Goal: Use online tool/utility: Utilize a website feature to perform a specific function

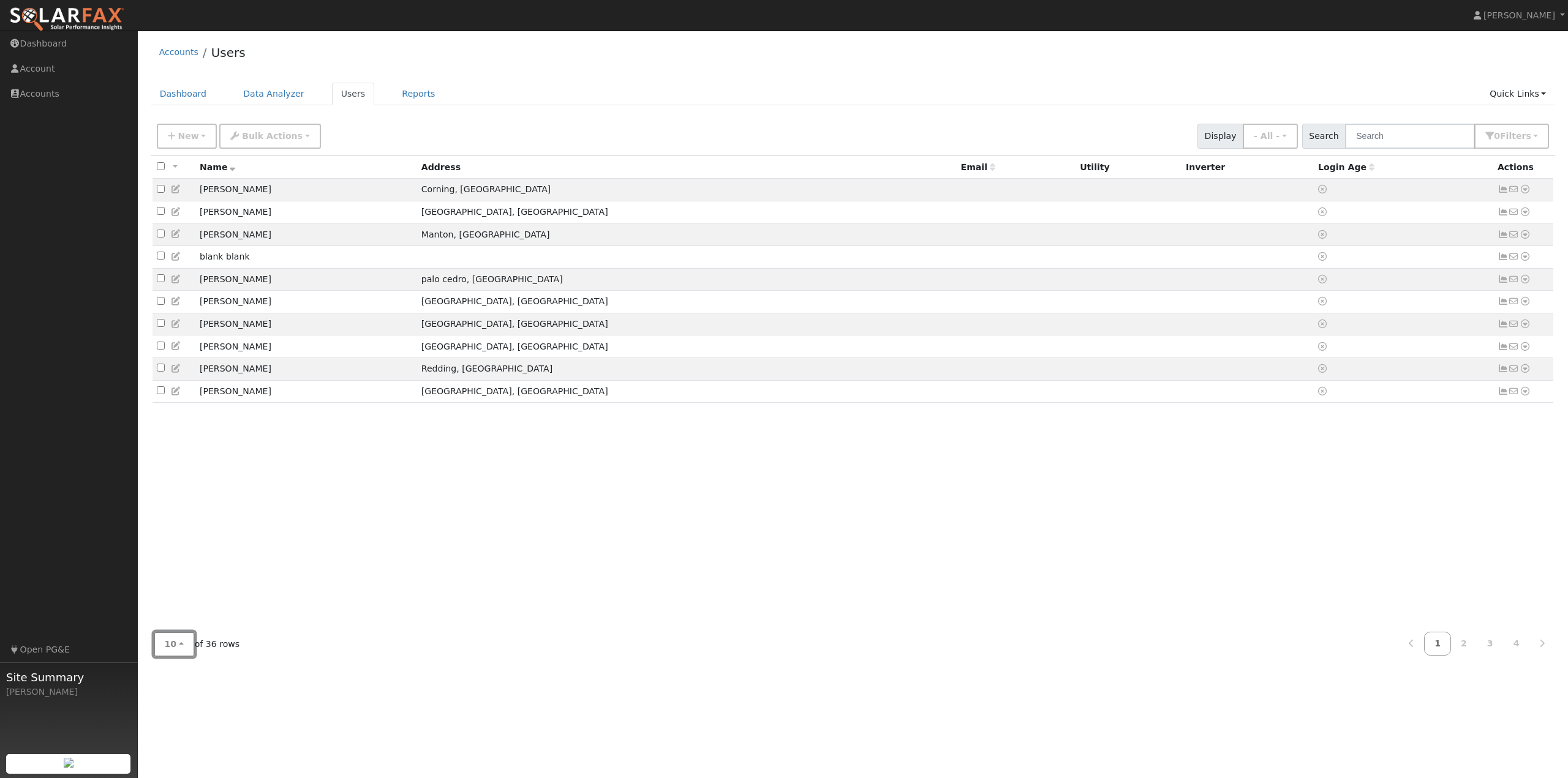
drag, startPoint x: 172, startPoint y: 653, endPoint x: 188, endPoint y: 657, distance: 16.5
click at [173, 653] on button "10" at bounding box center [174, 645] width 41 height 25
click at [176, 615] on link "100" at bounding box center [197, 617] width 85 height 17
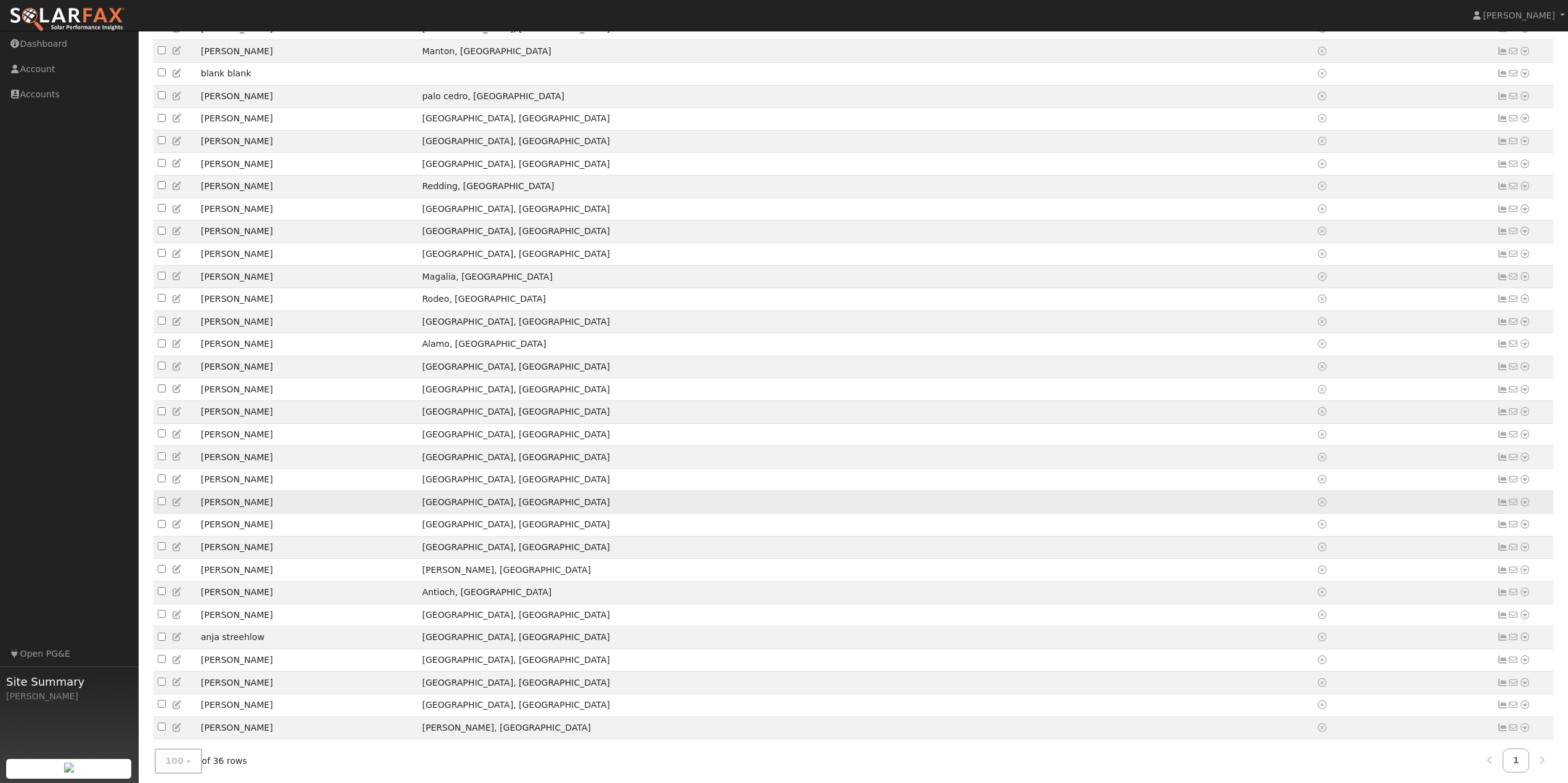
scroll to position [246, 0]
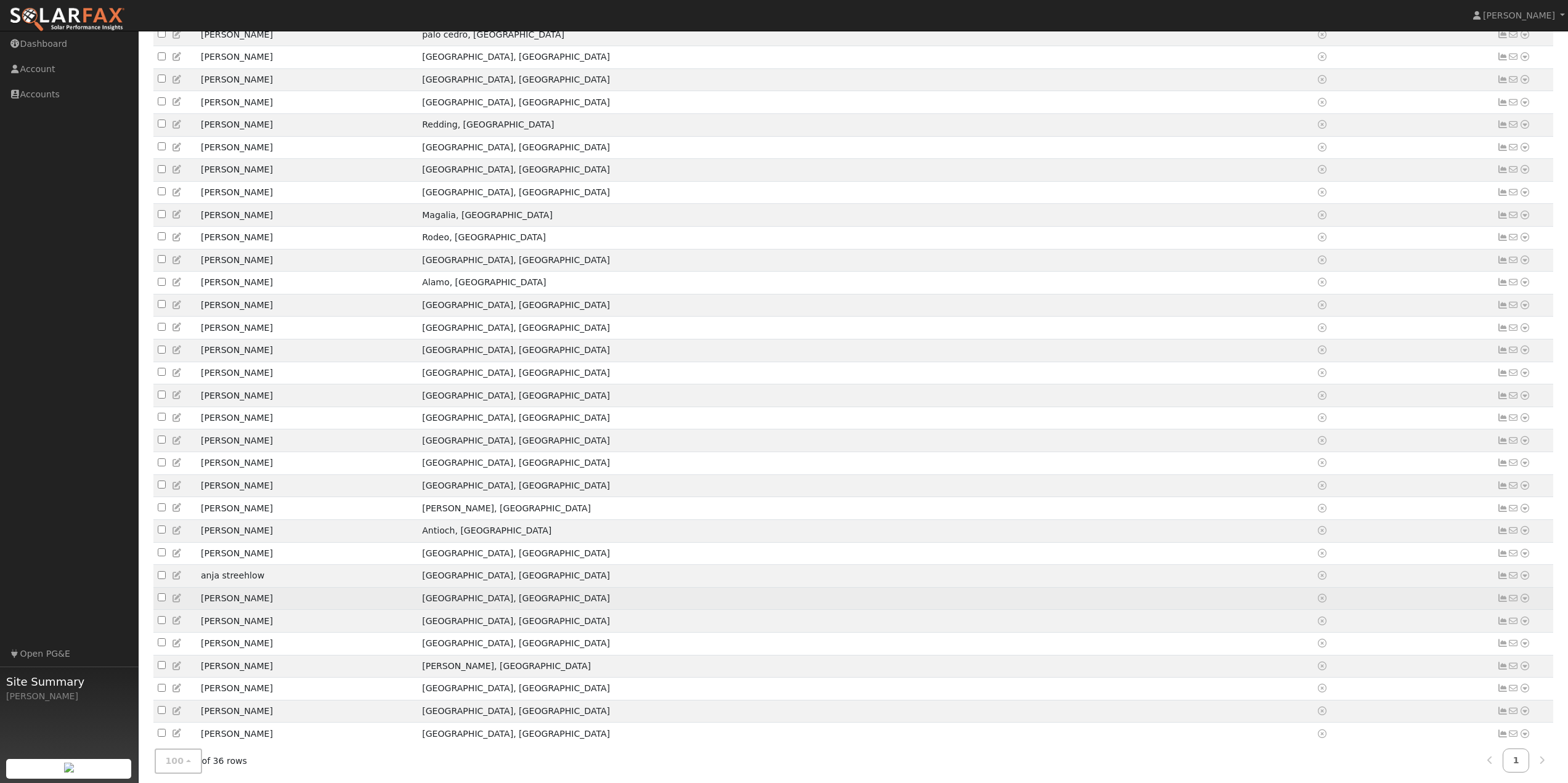
click at [1527, 603] on icon at bounding box center [1525, 599] width 11 height 9
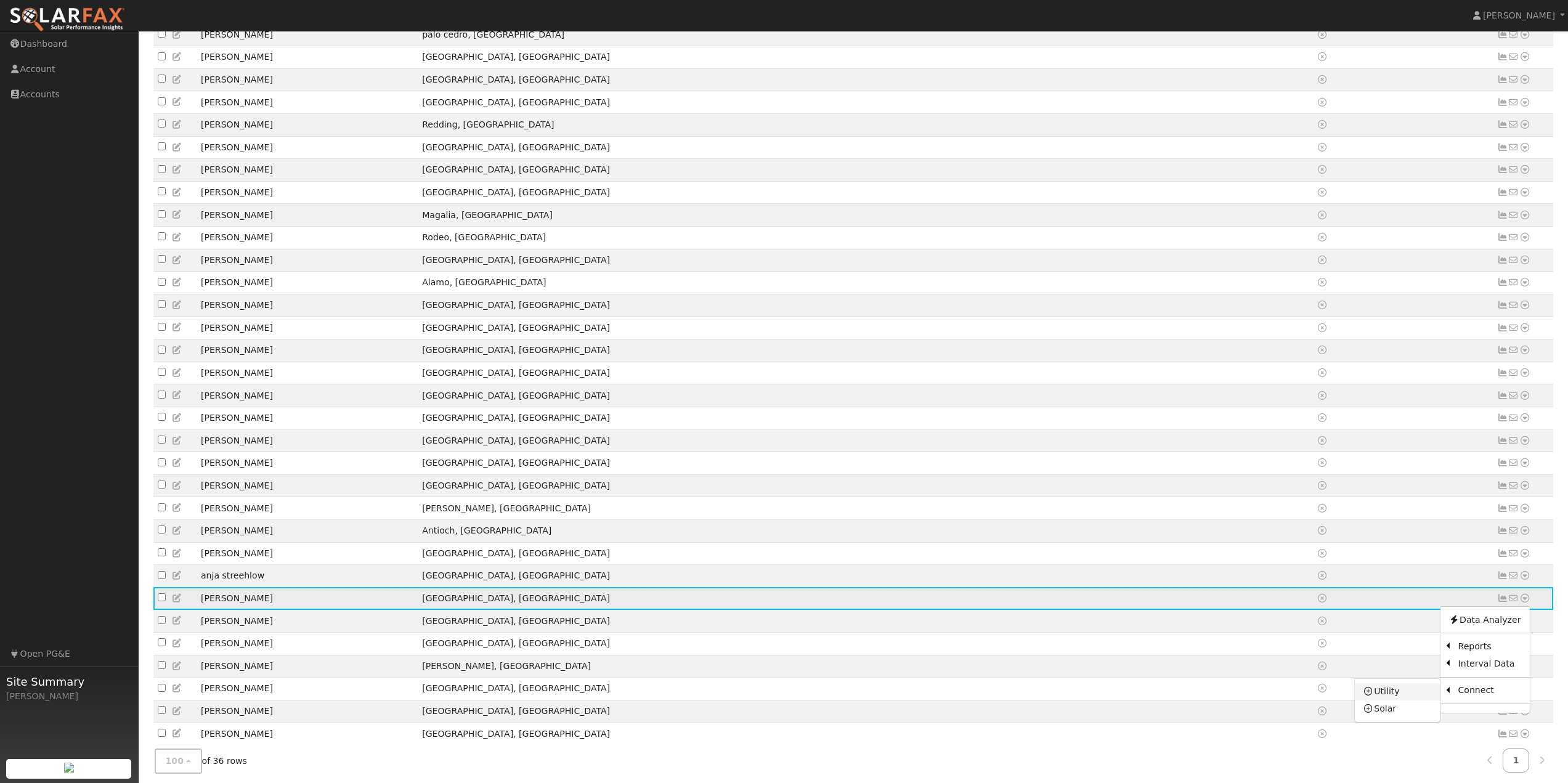
click at [1414, 701] on link "Utility" at bounding box center [1397, 691] width 85 height 17
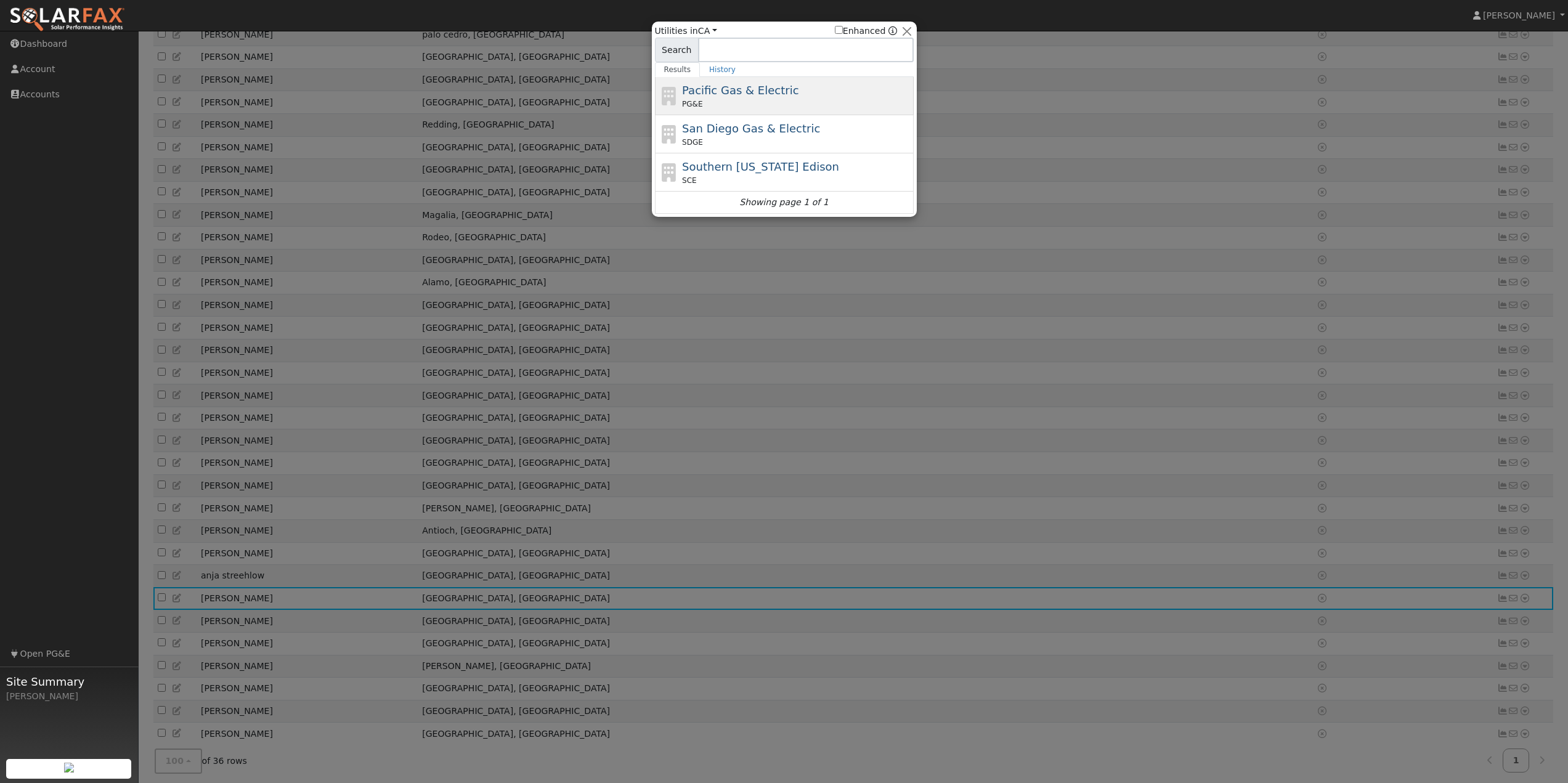
click at [748, 104] on div "PG&E" at bounding box center [796, 104] width 228 height 11
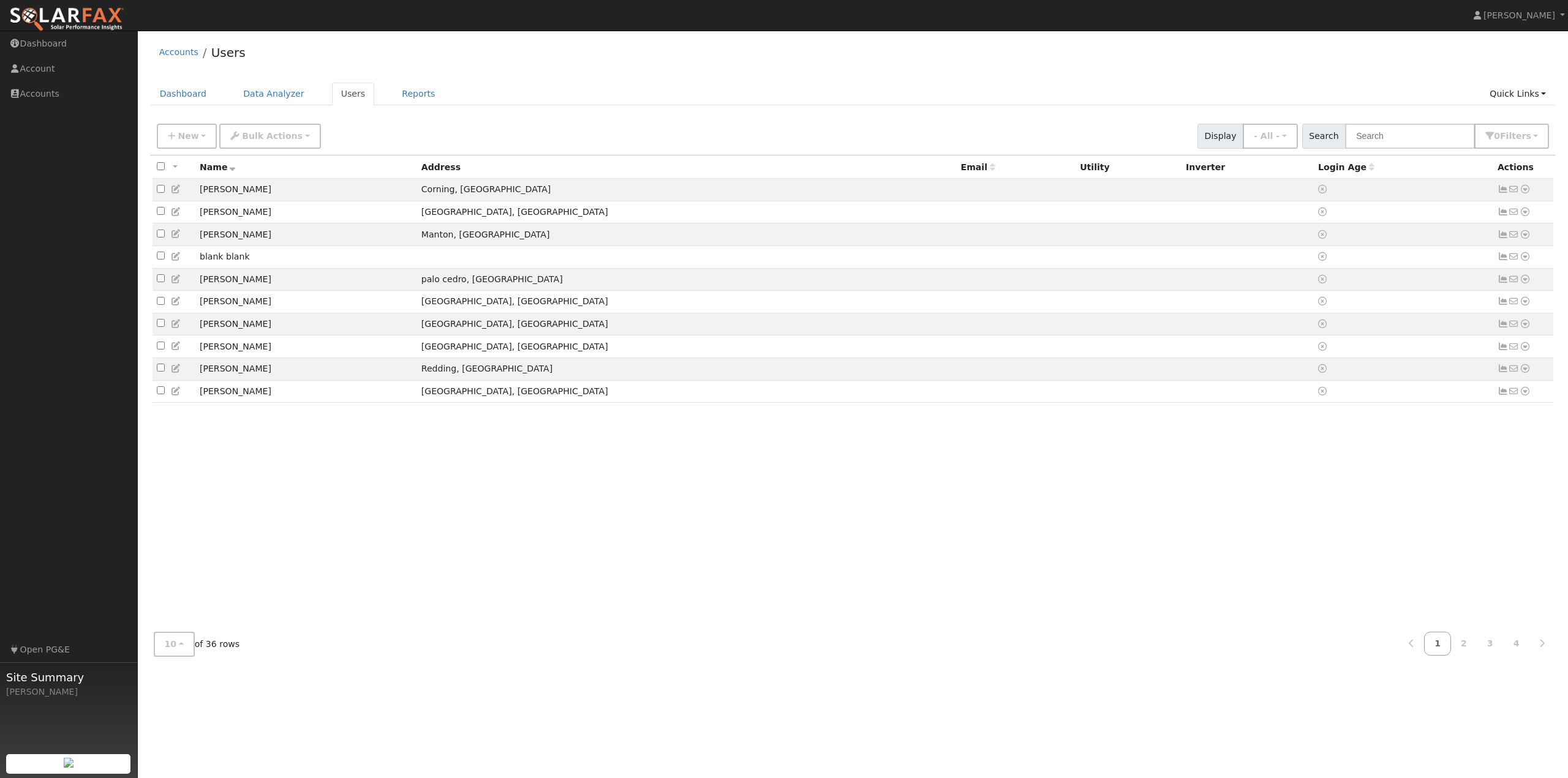
click at [169, 623] on div "10 10 25 50 100 of 36 rows 1 2 3 4" at bounding box center [853, 644] width 1405 height 44
click at [181, 642] on button "10" at bounding box center [174, 645] width 41 height 25
click at [192, 616] on link "100" at bounding box center [197, 617] width 85 height 17
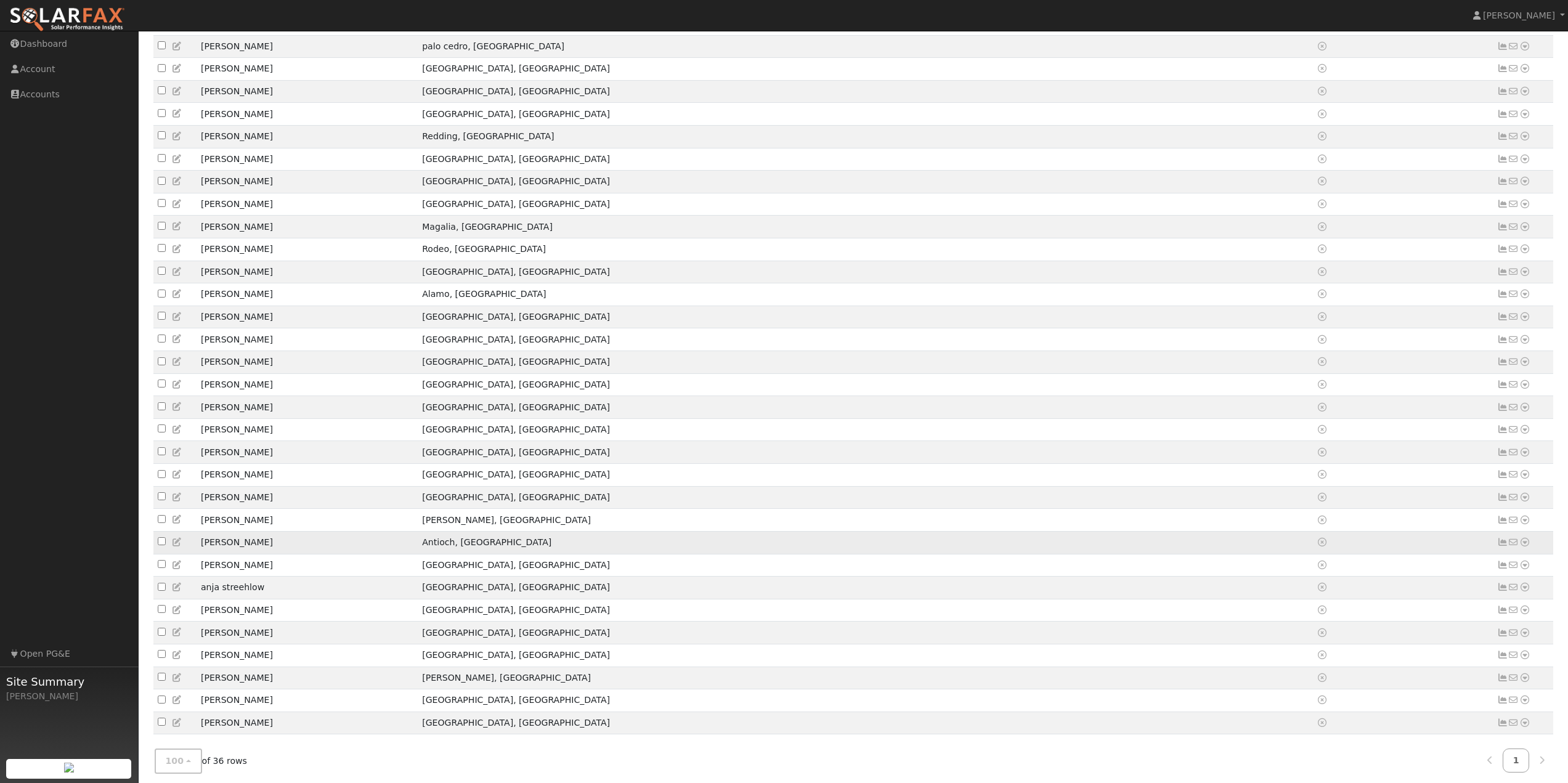
scroll to position [303, 0]
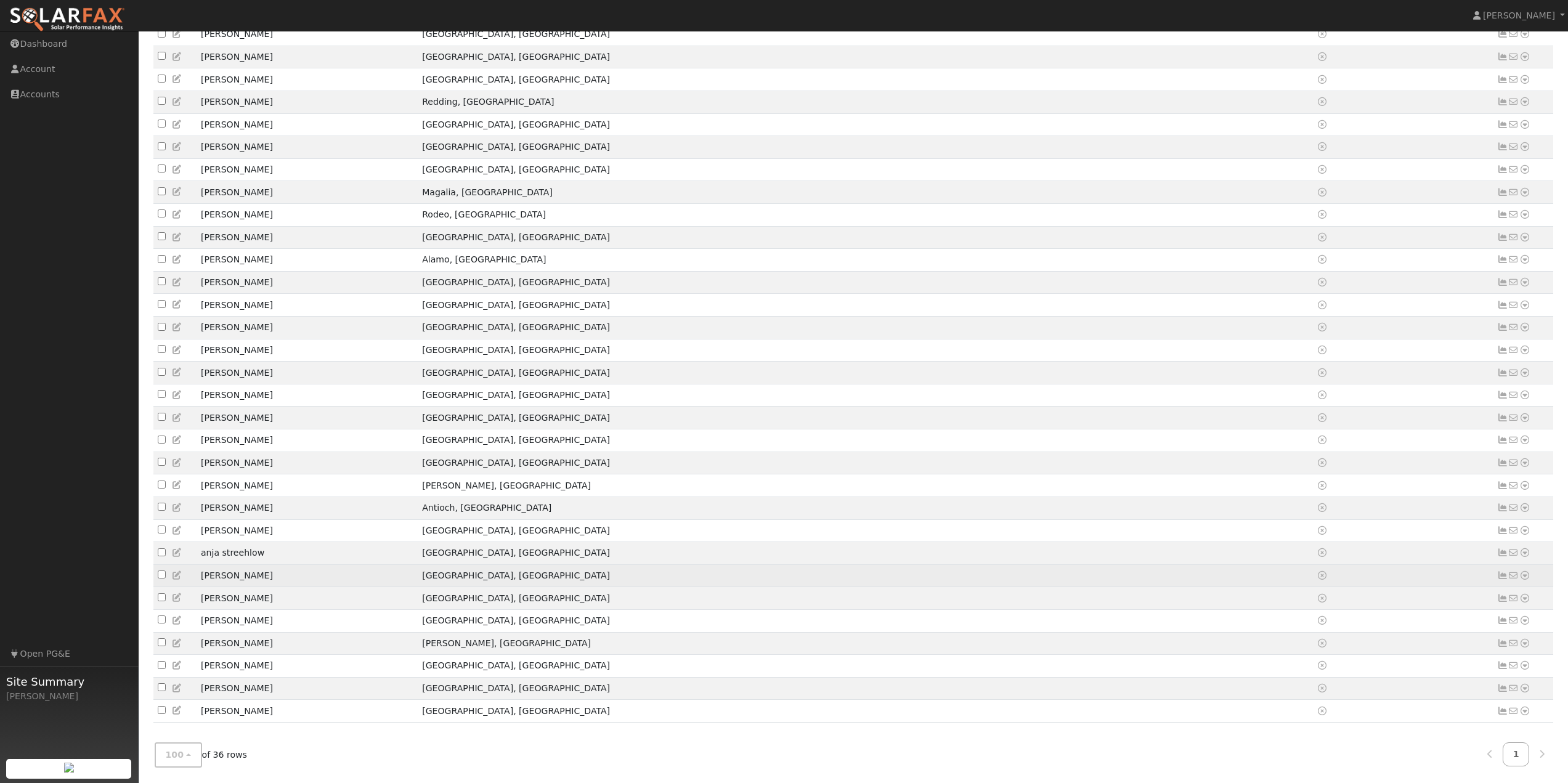
click at [1527, 572] on icon at bounding box center [1525, 576] width 11 height 9
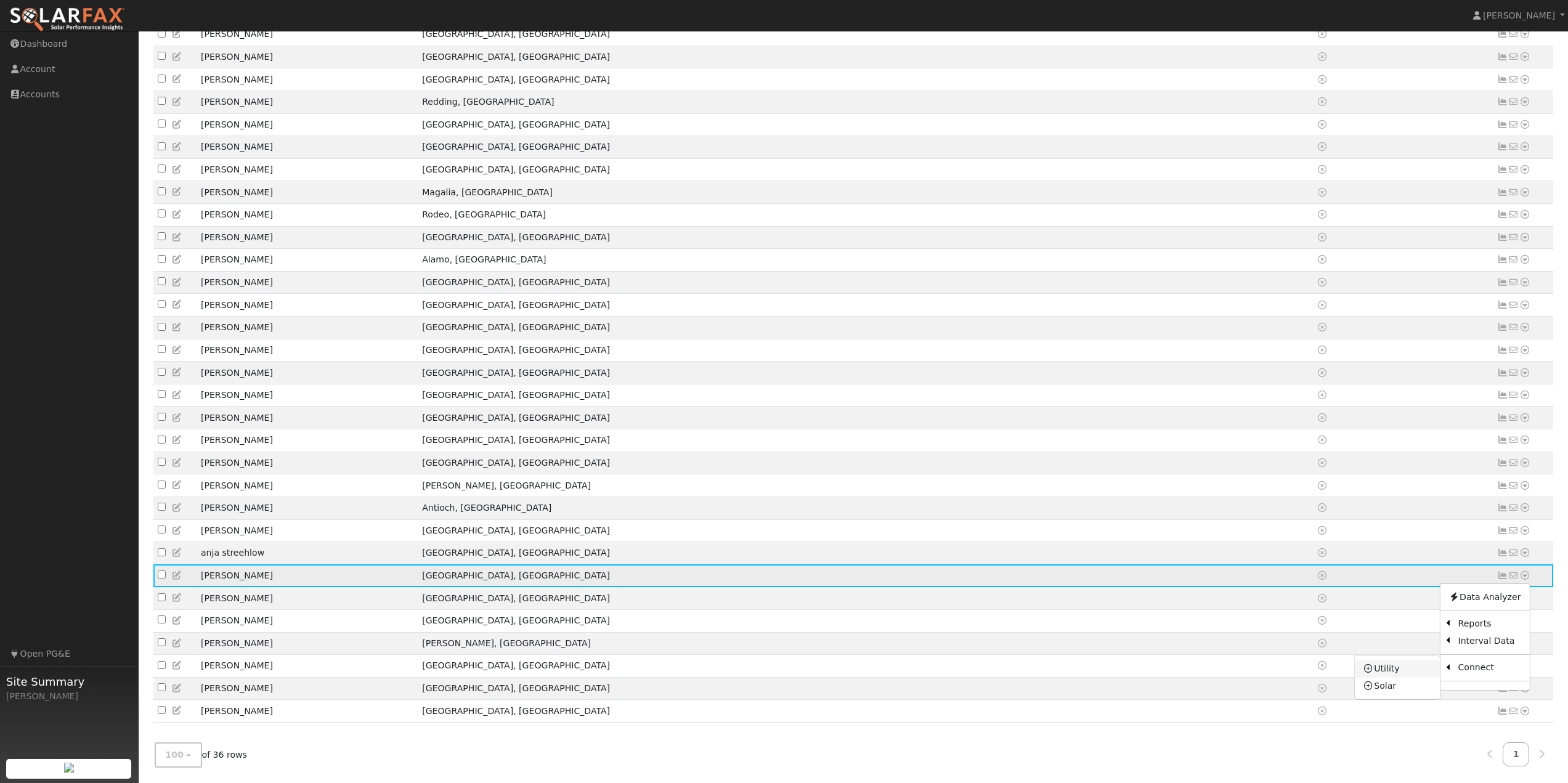
click at [1413, 664] on link "Utility" at bounding box center [1397, 669] width 85 height 17
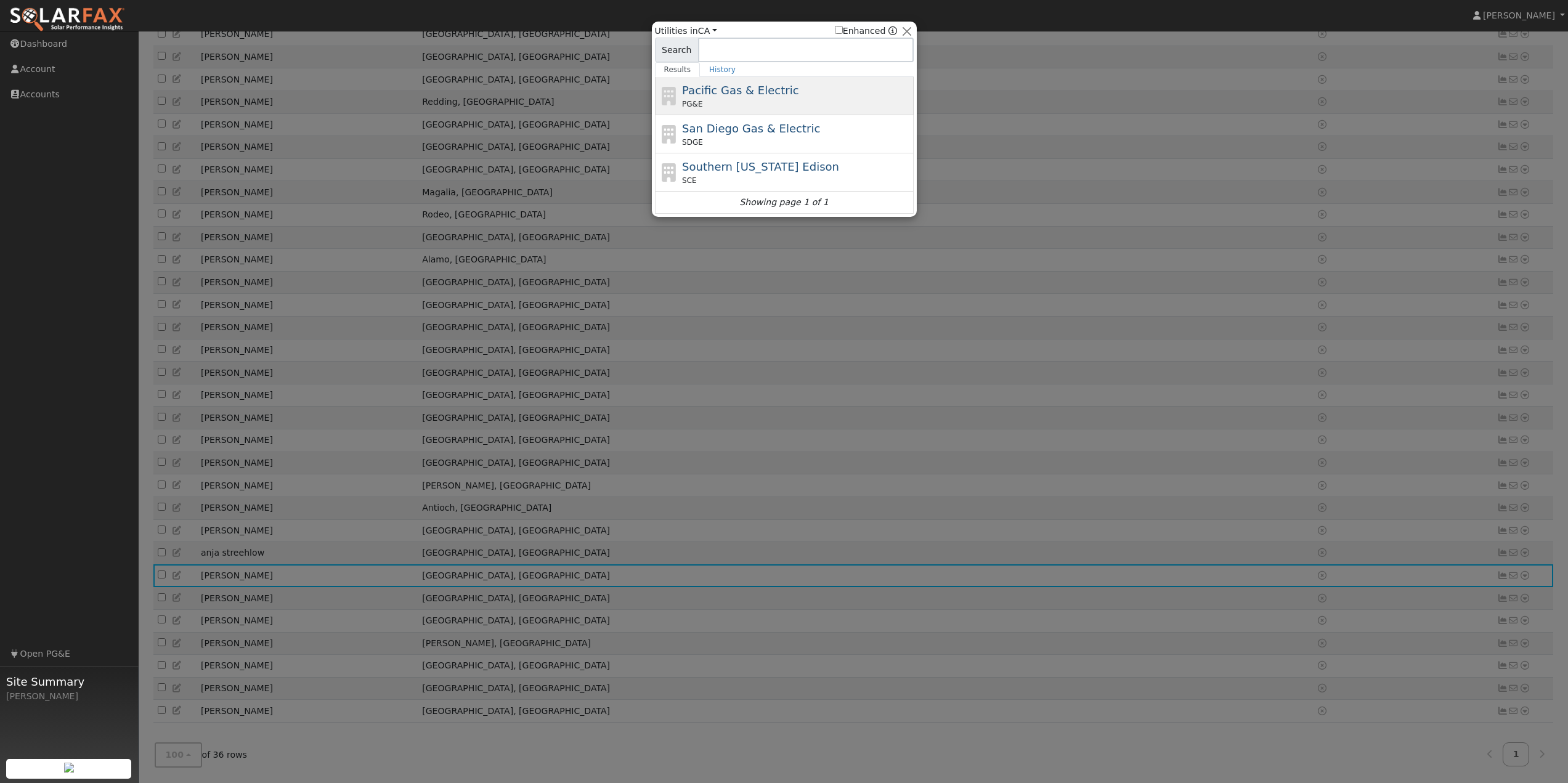
click at [782, 99] on div "PG&E" at bounding box center [796, 104] width 228 height 11
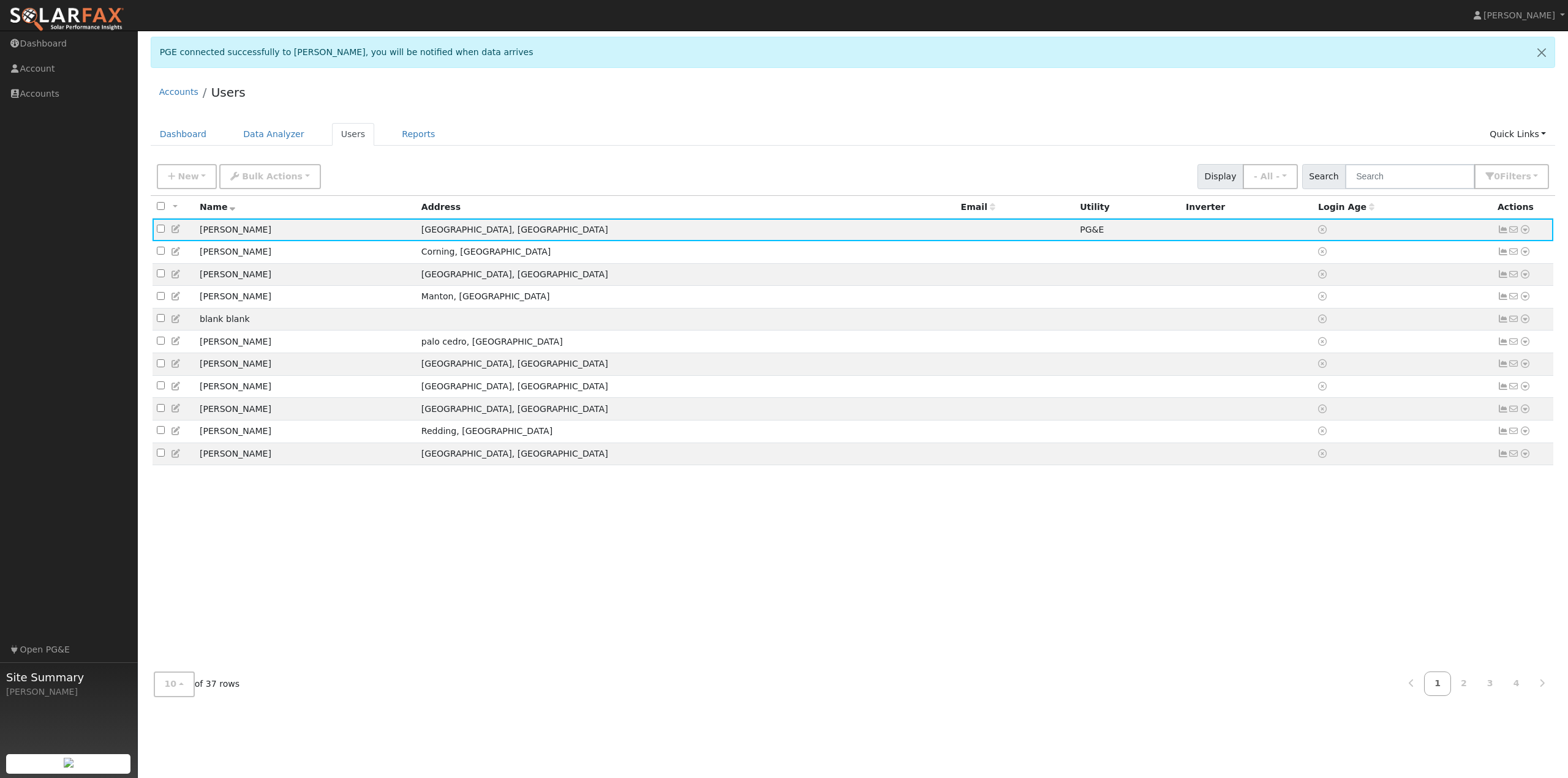
click at [595, 96] on div "Accounts Users" at bounding box center [853, 96] width 1405 height 38
click at [174, 689] on button "10" at bounding box center [174, 684] width 41 height 25
click at [182, 662] on link "100" at bounding box center [197, 657] width 85 height 17
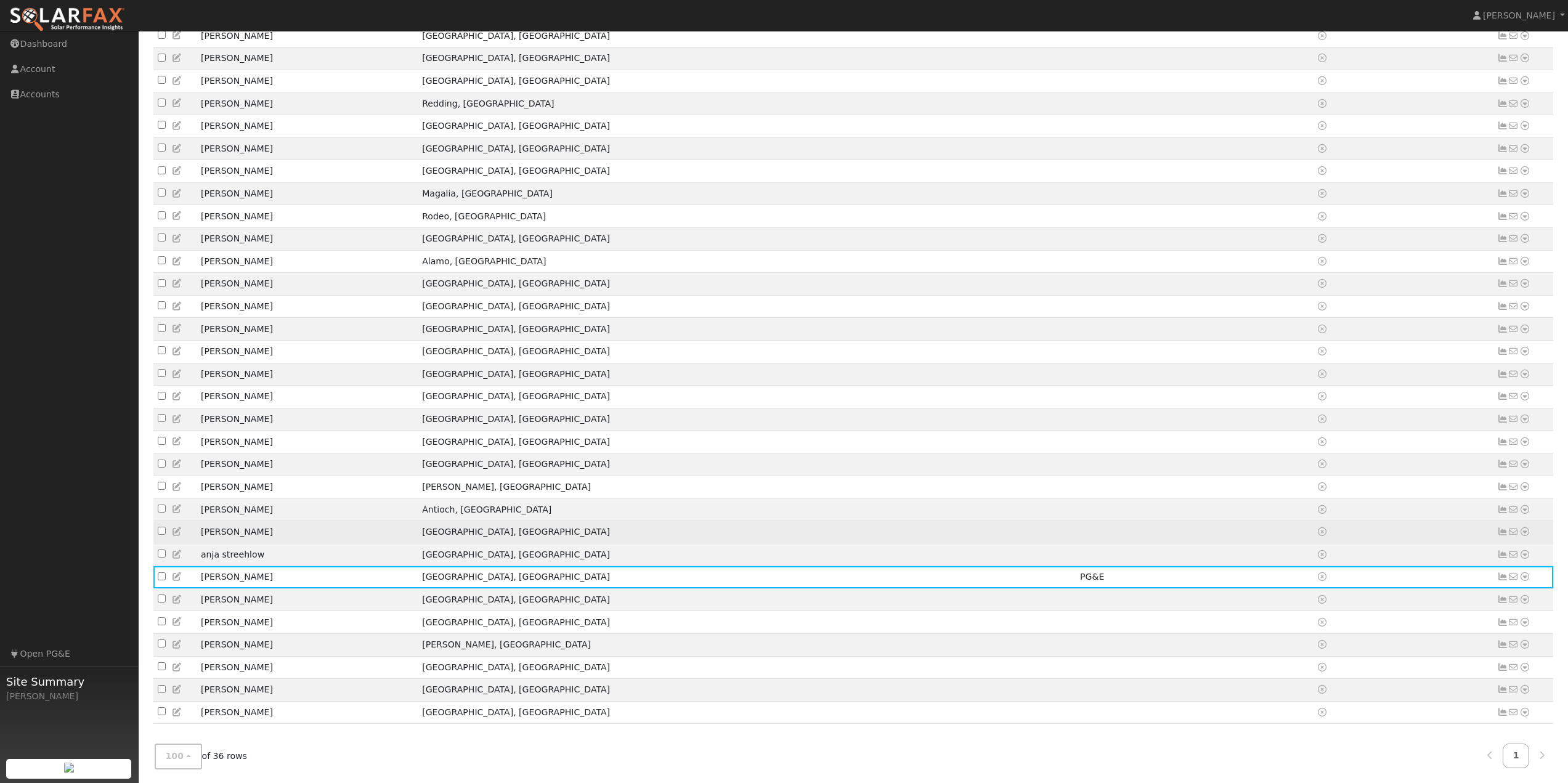
scroll to position [343, 0]
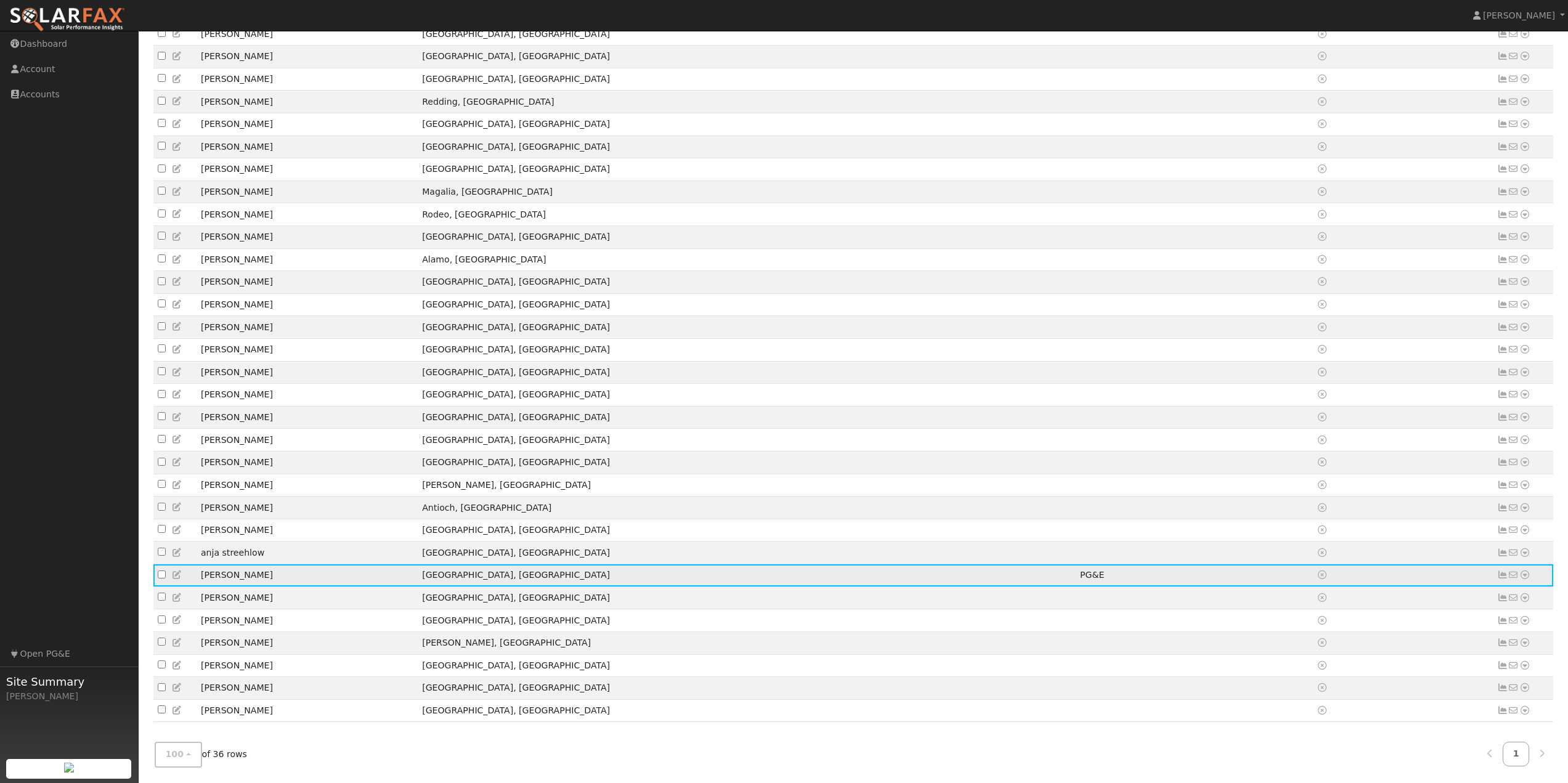
click at [1526, 571] on icon at bounding box center [1525, 575] width 11 height 9
click at [1477, 589] on link "Data Analyzer" at bounding box center [1484, 596] width 89 height 17
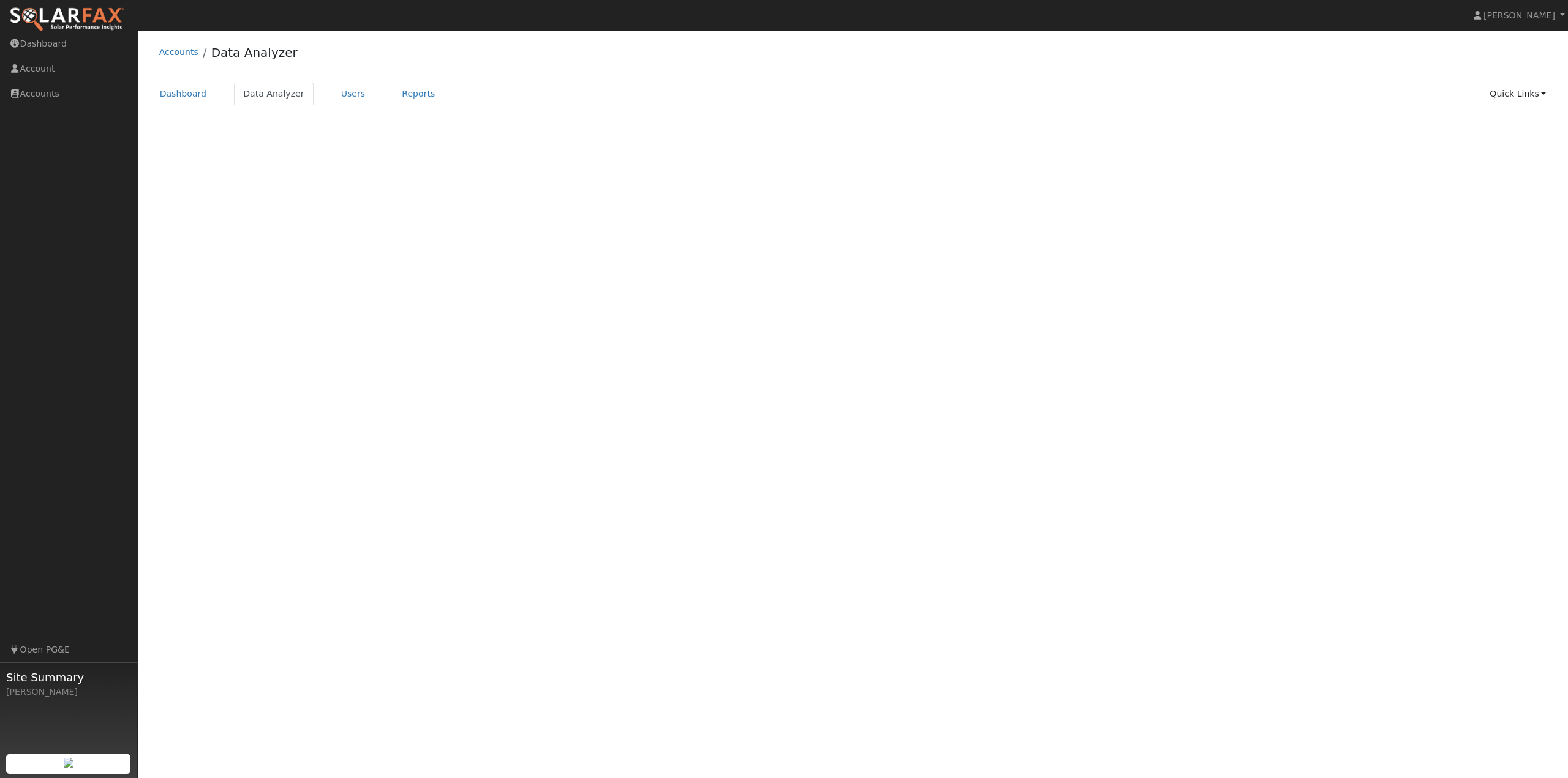
select select "7"
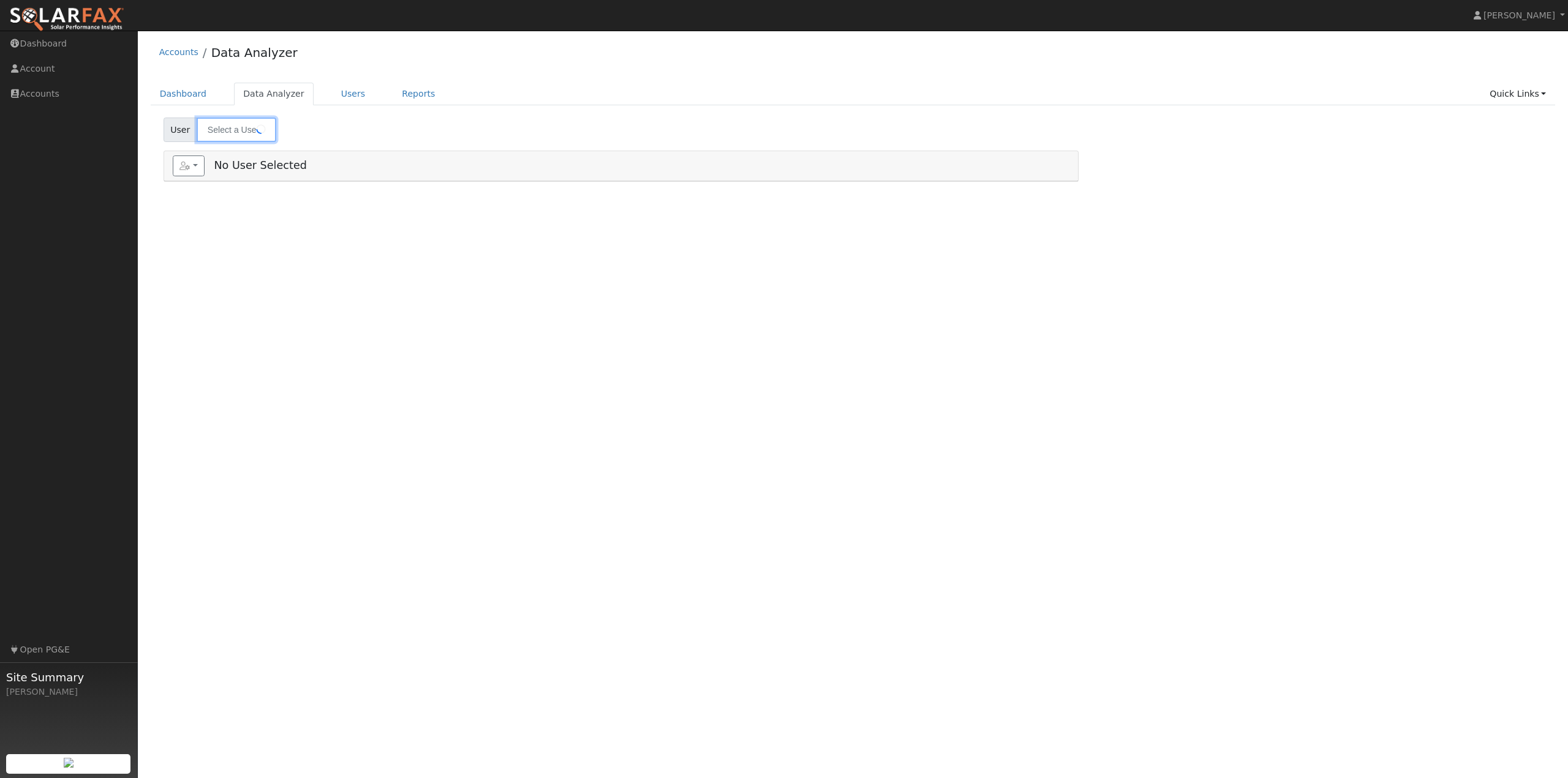
type input "[PERSON_NAME]"
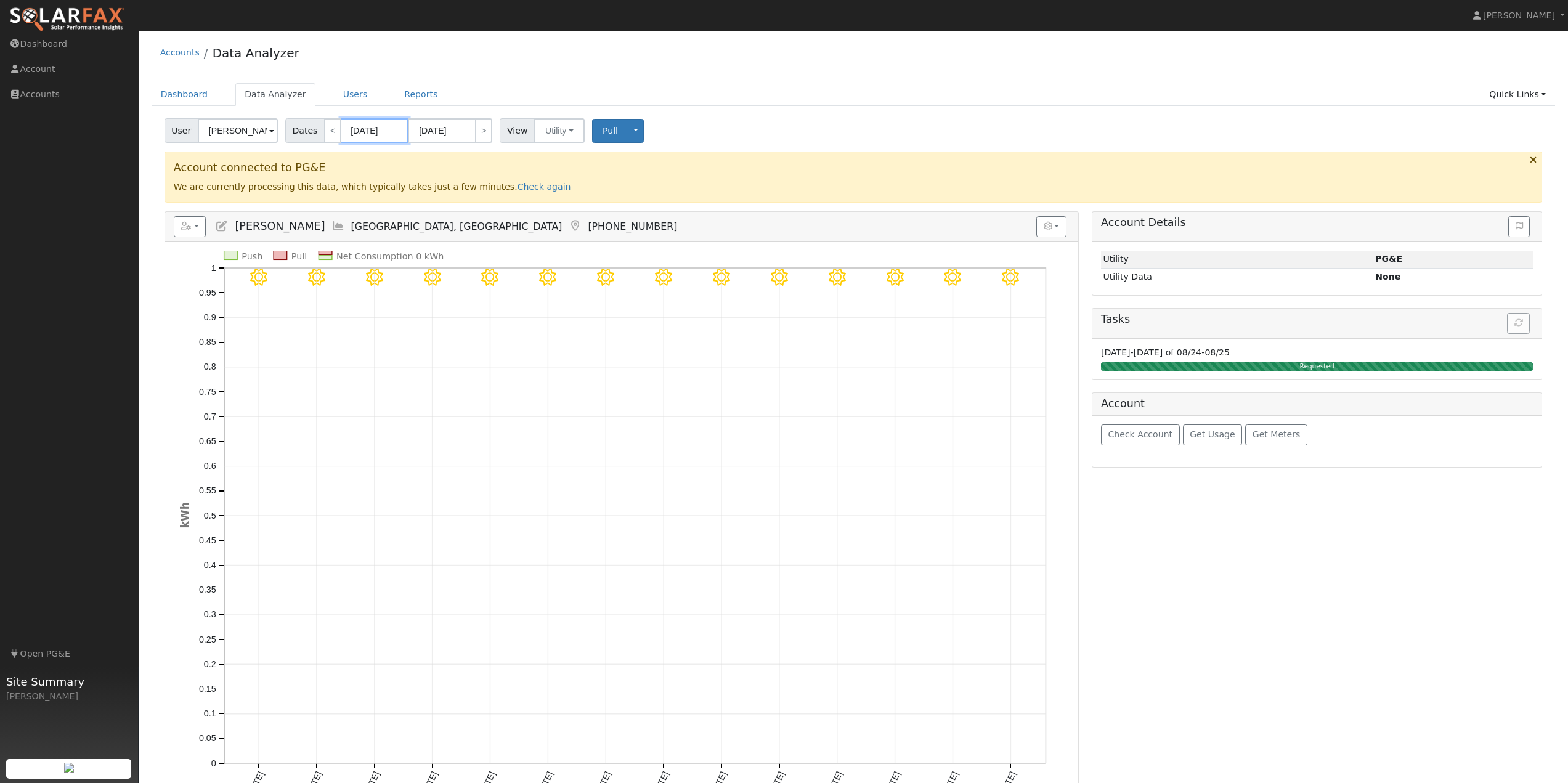
click at [387, 125] on input "[DATE]" at bounding box center [374, 130] width 67 height 24
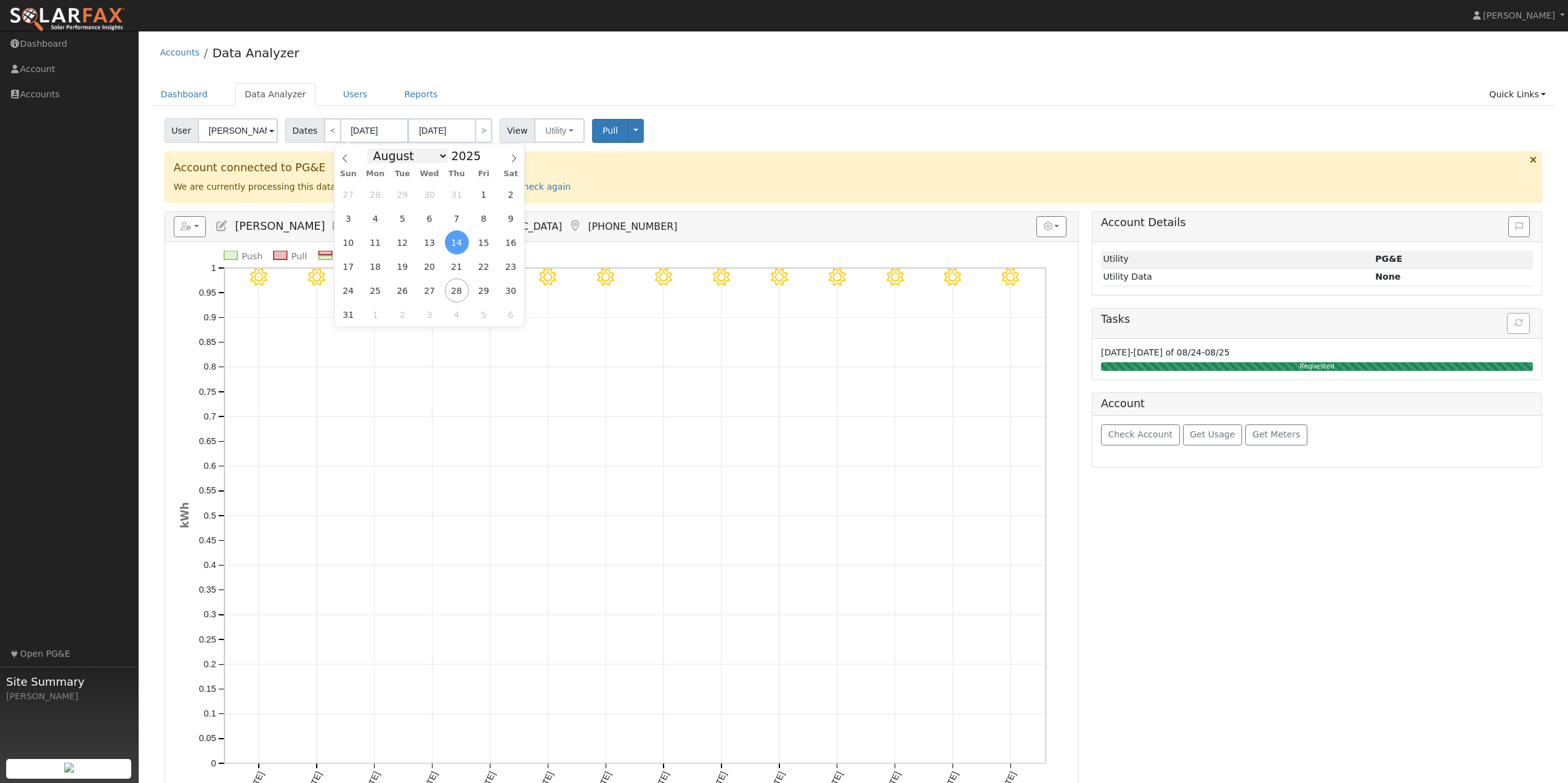
click at [440, 163] on select "January February March April May June July August September October November De…" at bounding box center [408, 156] width 81 height 14
click at [350, 162] on span at bounding box center [344, 154] width 21 height 21
select select "6"
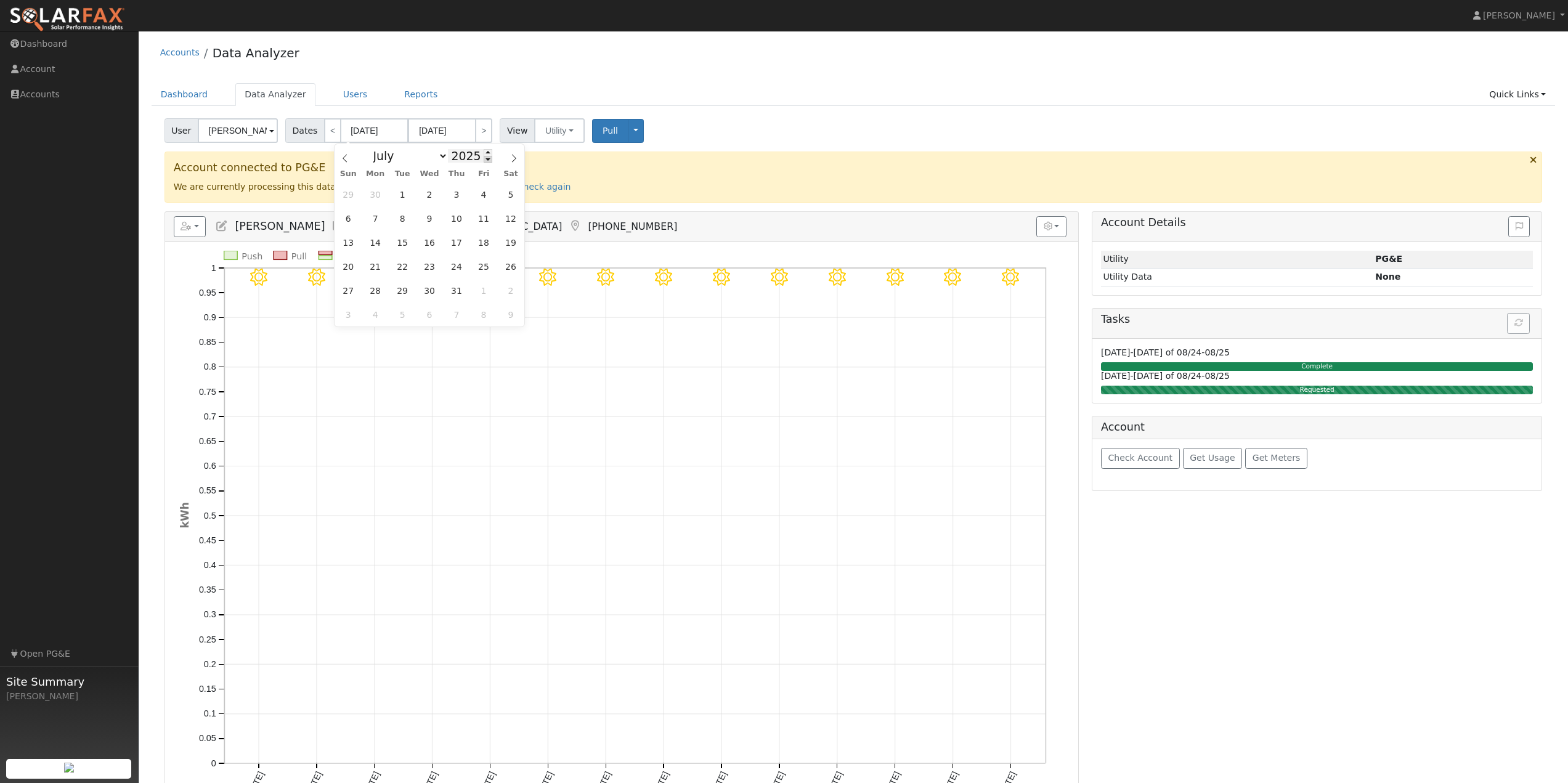
click at [483, 162] on span at bounding box center [488, 159] width 9 height 7
type input "2024"
